Goal: Information Seeking & Learning: Learn about a topic

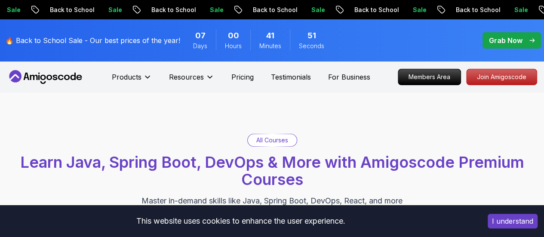
drag, startPoint x: 0, startPoint y: 0, endPoint x: 205, endPoint y: 168, distance: 265.4
click at [205, 168] on span "Learn Java, Spring Boot, DevOps & More with Amigoscode Premium Courses" at bounding box center [272, 171] width 504 height 36
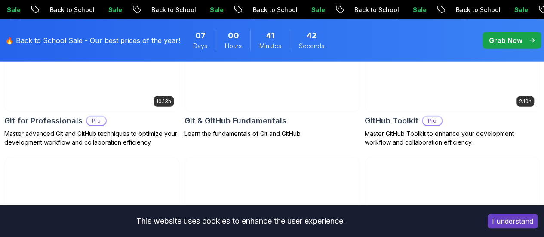
scroll to position [1081, 0]
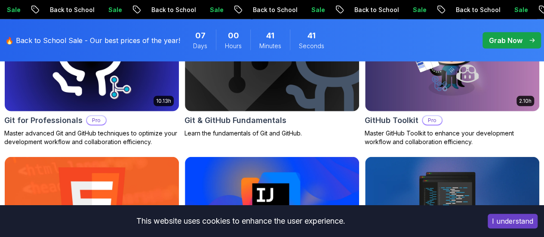
click at [0, 0] on p "[PERSON_NAME]" at bounding box center [0, 0] width 0 height 0
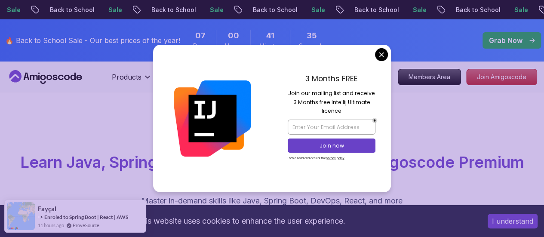
click at [379, 47] on div "3 Months FREE Join our mailing list and receive 3 Months free Intellij Ultimate…" at bounding box center [331, 118] width 119 height 147
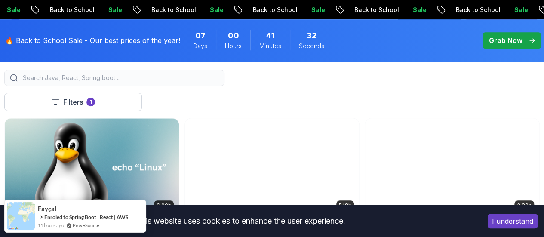
scroll to position [244, 0]
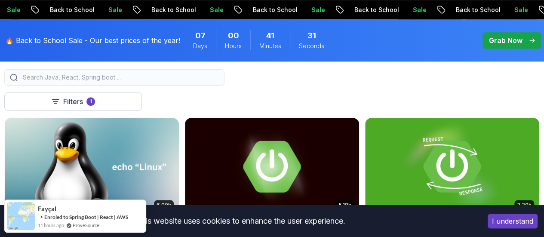
click at [219, 82] on input "search" at bounding box center [120, 77] width 198 height 9
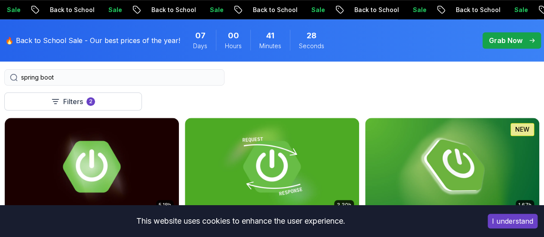
type input "spring boot"
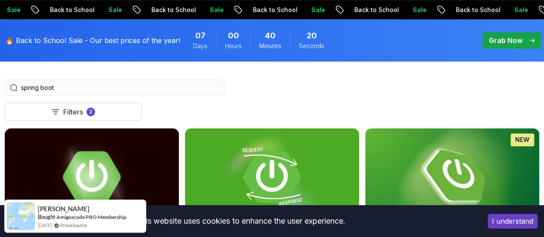
scroll to position [317, 0]
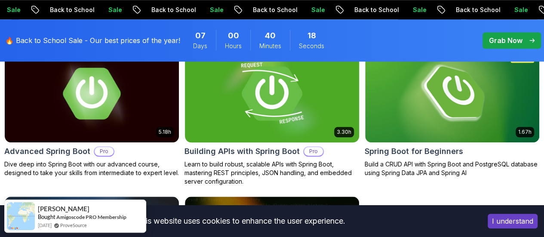
click at [296, 145] on h2 "Building APIs with Spring Boot" at bounding box center [241, 151] width 115 height 12
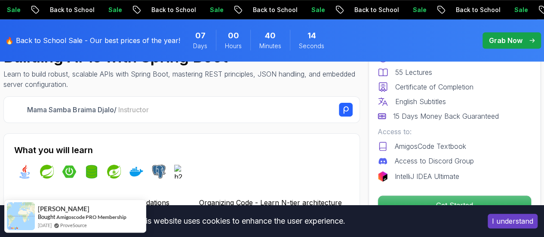
scroll to position [270, 0]
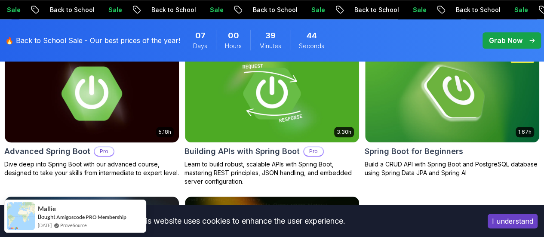
scroll to position [417, 0]
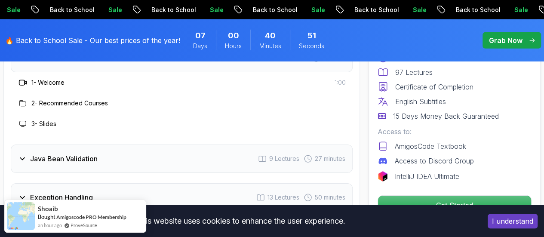
scroll to position [1298, 0]
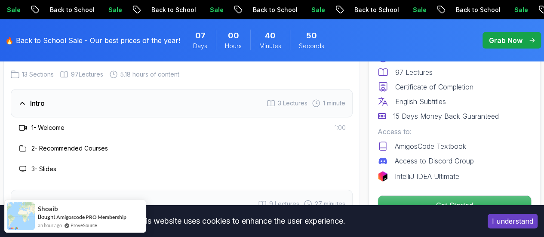
click at [316, 108] on div "Intro 3 Lectures 1 minute" at bounding box center [182, 103] width 342 height 28
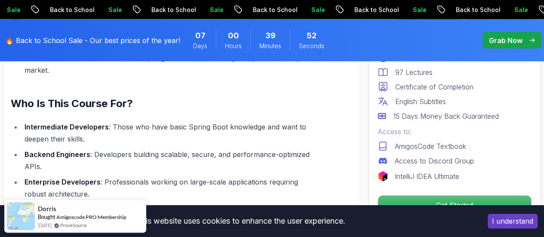
scroll to position [872, 0]
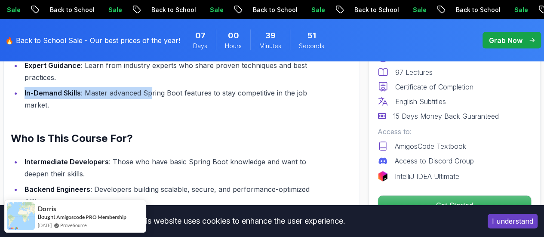
drag, startPoint x: 58, startPoint y: 75, endPoint x: 156, endPoint y: 91, distance: 98.3
click at [156, 91] on ul "Comprehensive Curriculum : Covers advanced topics like JPA, REST, logging, and …" at bounding box center [165, 57] width 308 height 107
click at [156, 91] on li "In-Demand Skills : Master advanced Spring Boot features to stay competitive in …" at bounding box center [170, 99] width 296 height 24
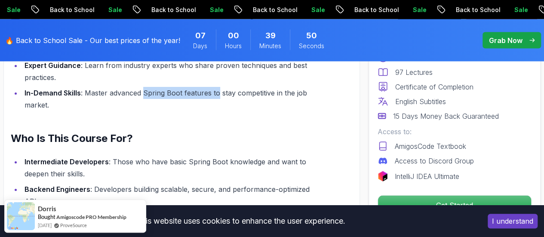
drag, startPoint x: 156, startPoint y: 91, endPoint x: 225, endPoint y: 89, distance: 69.2
click at [225, 89] on li "In-Demand Skills : Master advanced Spring Boot features to stay competitive in …" at bounding box center [170, 99] width 296 height 24
drag, startPoint x: 225, startPoint y: 89, endPoint x: 178, endPoint y: 99, distance: 47.5
click at [178, 99] on li "In-Demand Skills : Master advanced Spring Boot features to stay competitive in …" at bounding box center [170, 99] width 296 height 24
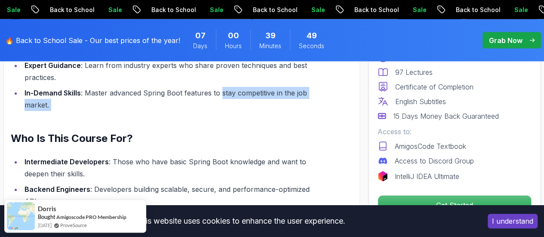
click at [178, 99] on li "In-Demand Skills : Master advanced Spring Boot features to stay competitive in …" at bounding box center [170, 99] width 296 height 24
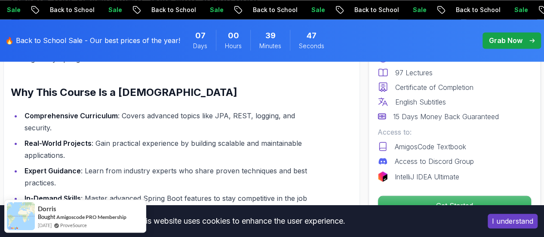
scroll to position [767, 0]
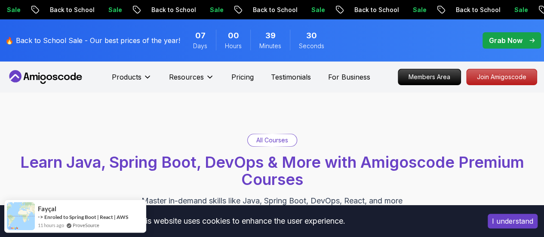
click at [70, 72] on icon at bounding box center [45, 77] width 77 height 14
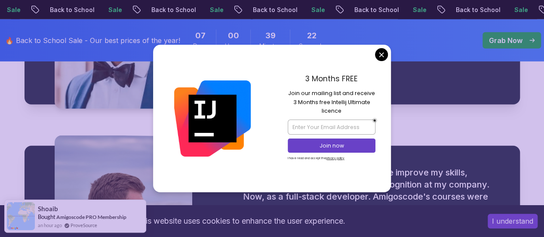
scroll to position [1208, 0]
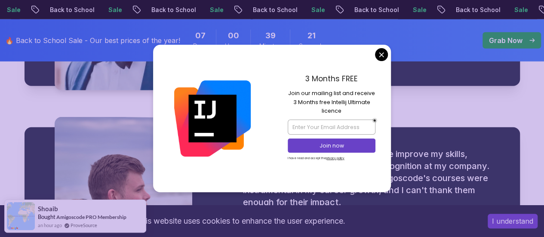
click at [385, 61] on div "3 Months FREE Join our mailing list and receive 3 Months free Intellij Ultimate…" at bounding box center [331, 118] width 119 height 147
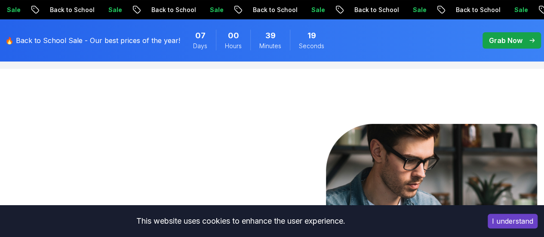
scroll to position [0, 0]
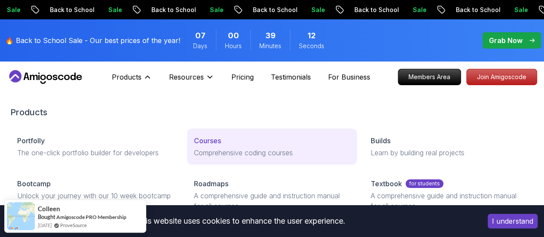
click at [194, 158] on p "Comprehensive coding courses" at bounding box center [272, 152] width 156 height 10
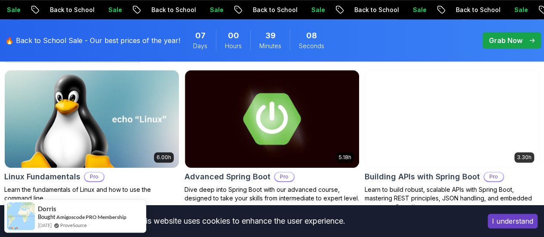
scroll to position [254, 0]
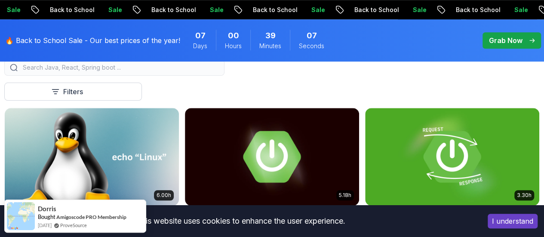
click at [0, 0] on icon "button" at bounding box center [0, 0] width 0 height 0
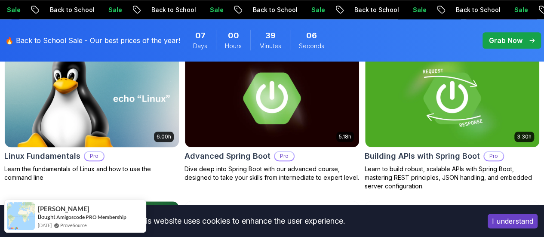
scroll to position [313, 0]
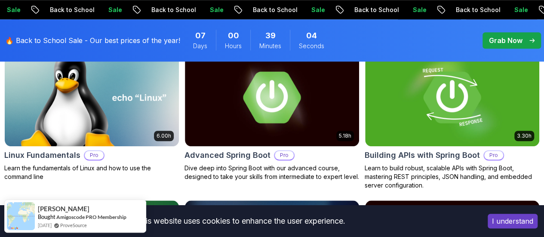
click at [0, 0] on p "Course" at bounding box center [0, 0] width 0 height 0
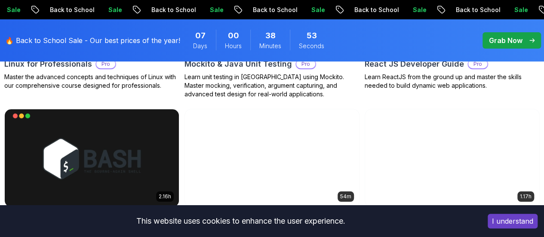
scroll to position [1651, 0]
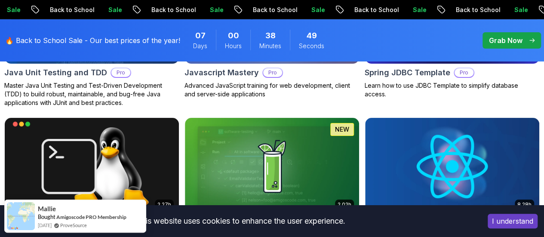
click at [0, 0] on div "Applied Filters Clear All pro course Type Course Build Price Pro Free Instructo…" at bounding box center [0, 0] width 0 height 0
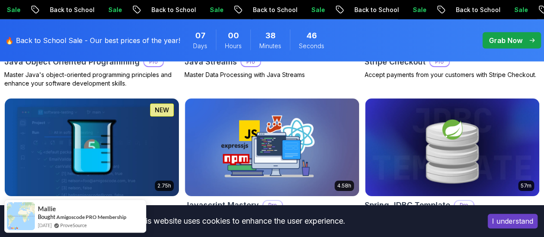
scroll to position [1291, 0]
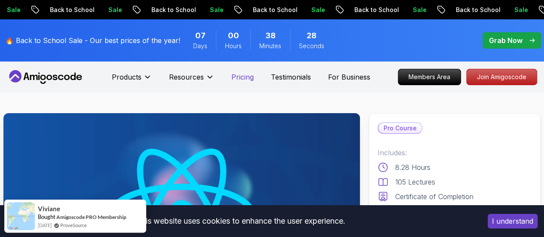
click at [235, 74] on p "Pricing" at bounding box center [242, 77] width 22 height 10
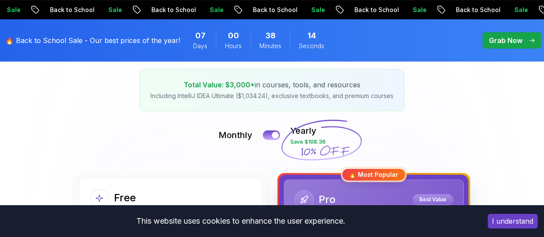
scroll to position [142, 0]
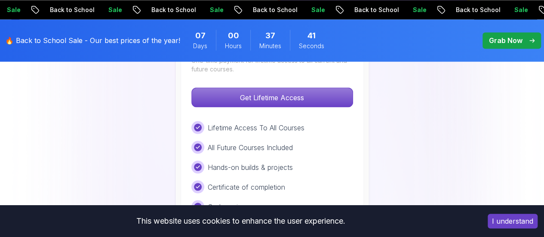
scroll to position [717, 0]
